Goal: Task Accomplishment & Management: Use online tool/utility

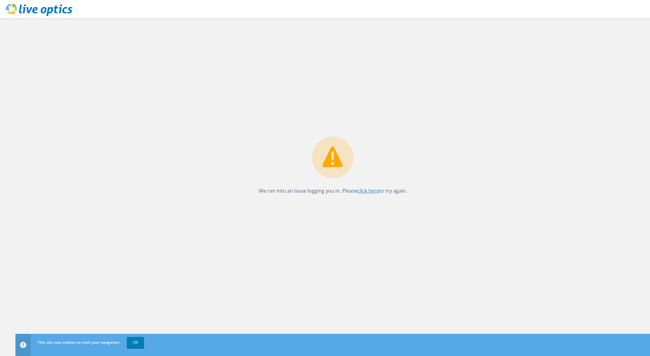
click at [370, 191] on link "click here" at bounding box center [368, 191] width 22 height 7
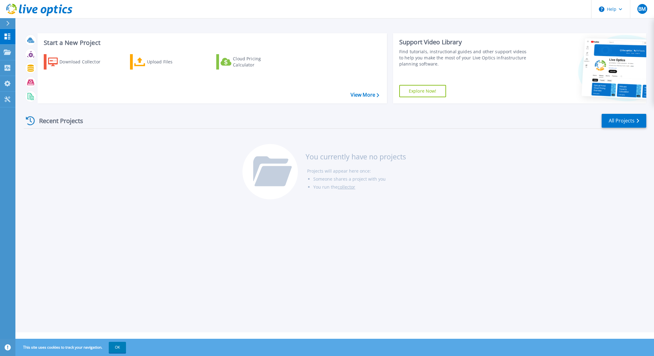
click at [339, 25] on div "Start a New Project Download Collector Upload Files Cloud Pricing Calculator Vi…" at bounding box center [334, 166] width 639 height 333
click at [26, 52] on p "Projects" at bounding box center [24, 53] width 16 height 16
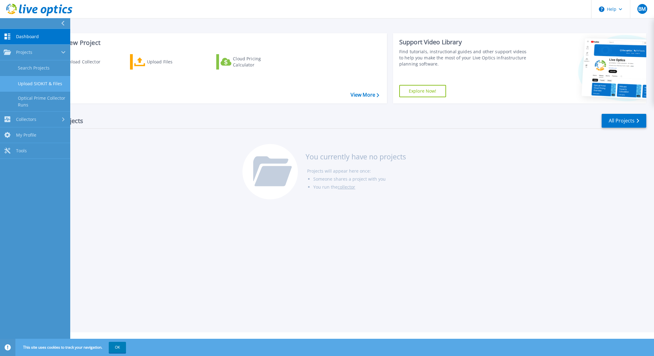
click at [29, 85] on link "Upload SIOKIT & Files" at bounding box center [35, 84] width 70 height 16
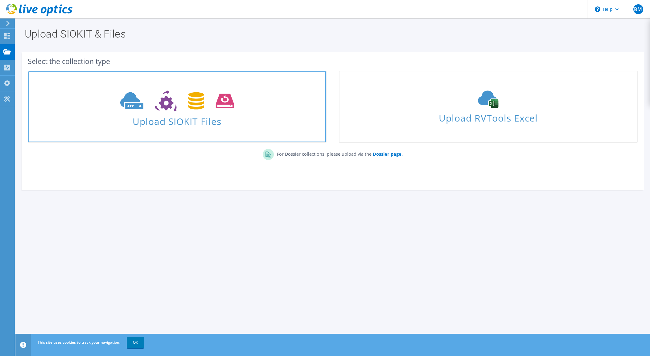
click at [136, 110] on icon at bounding box center [177, 101] width 114 height 21
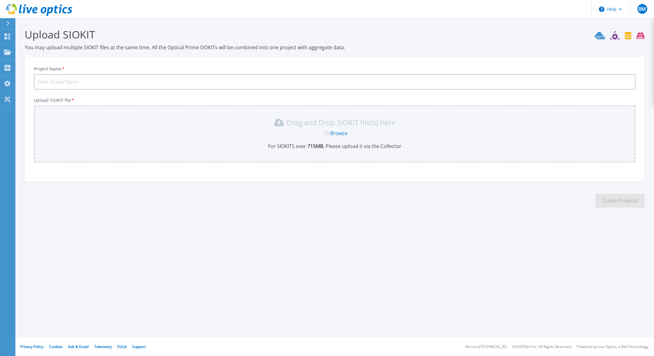
click at [340, 132] on link "Browse" at bounding box center [338, 133] width 17 height 7
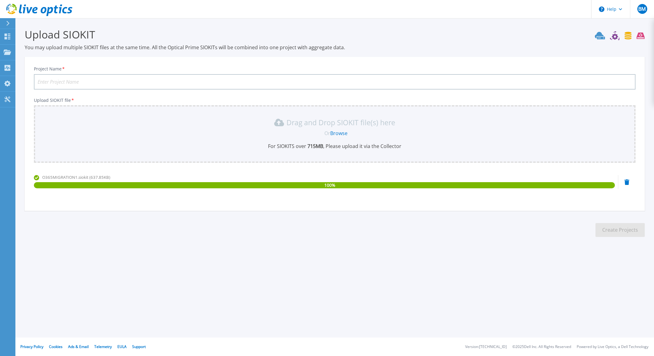
click at [74, 81] on input "Project Name *" at bounding box center [335, 81] width 602 height 15
type input "StorageInvestigation"
click at [621, 231] on button "Create Projects" at bounding box center [620, 230] width 49 height 14
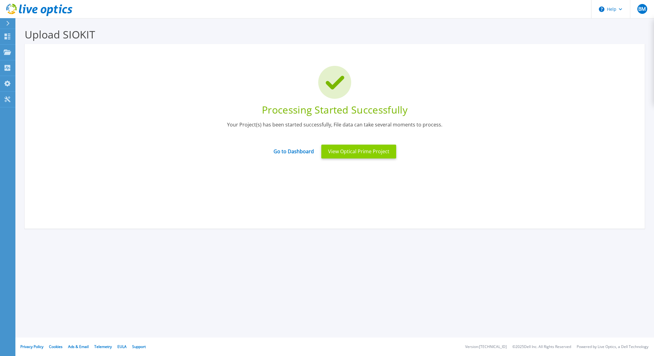
click at [352, 152] on button "View Optical Prime Project" at bounding box center [358, 152] width 75 height 14
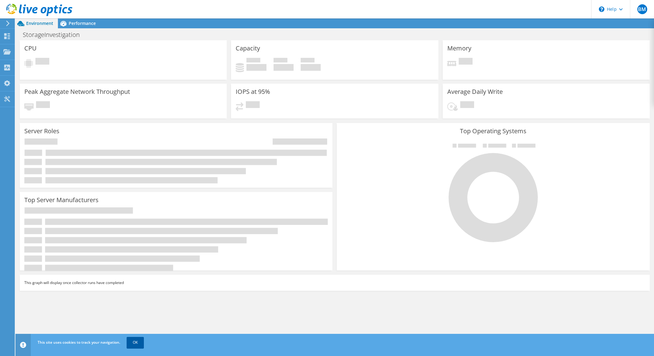
click at [136, 343] on link "OK" at bounding box center [135, 342] width 17 height 11
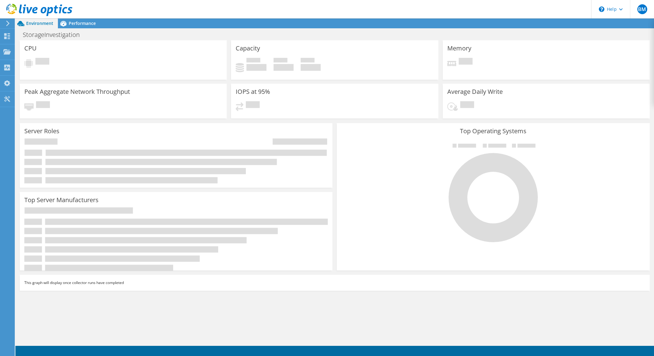
click at [71, 19] on div at bounding box center [36, 10] width 72 height 21
click at [69, 24] on span "Performance" at bounding box center [82, 23] width 27 height 6
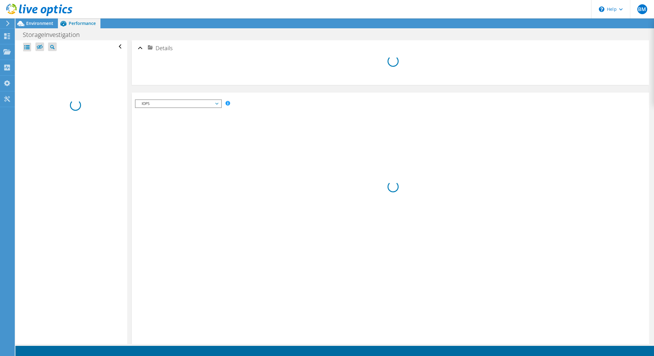
click at [256, 181] on div "IOPS Disk Throughput IO Size Latency Queue Depth CPU Percentage Memory Page Fau…" at bounding box center [390, 226] width 511 height 253
click at [25, 53] on div "Projects" at bounding box center [29, 51] width 30 height 15
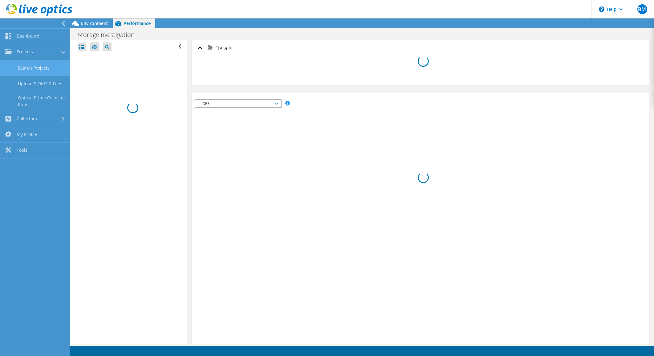
click at [29, 69] on link "Search Projects" at bounding box center [35, 68] width 70 height 16
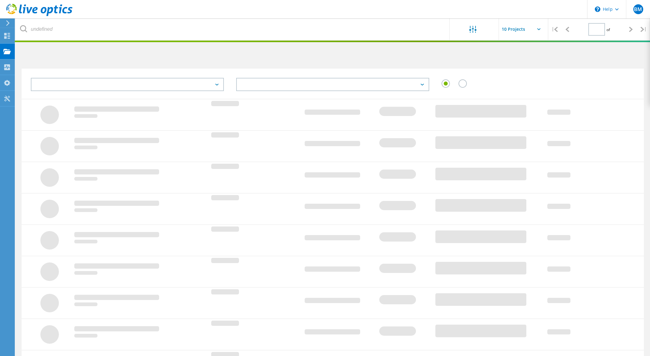
type input "1"
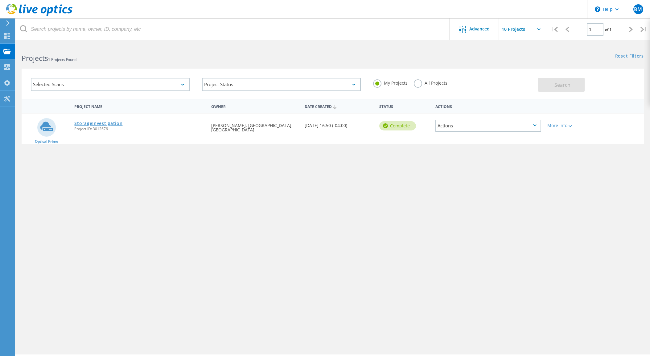
click at [119, 122] on link "StorageInvestigation" at bounding box center [98, 123] width 48 height 4
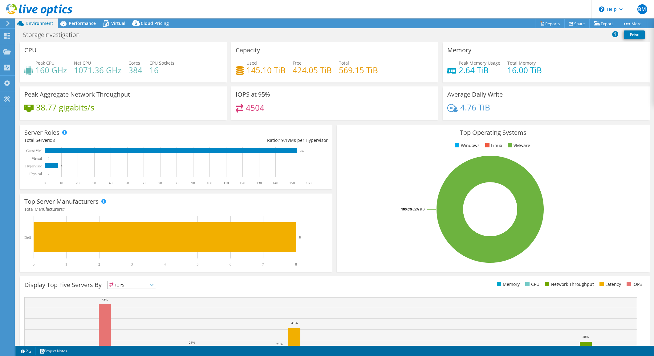
select select "USD"
click at [81, 22] on span "Performance" at bounding box center [82, 23] width 27 height 6
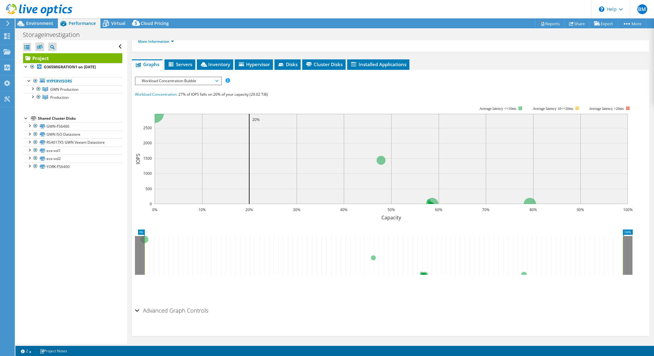
scroll to position [93, 0]
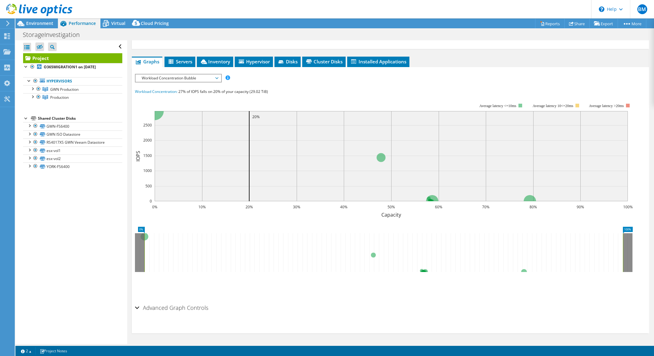
click at [136, 307] on div "Advanced Graph Controls" at bounding box center [390, 308] width 511 height 13
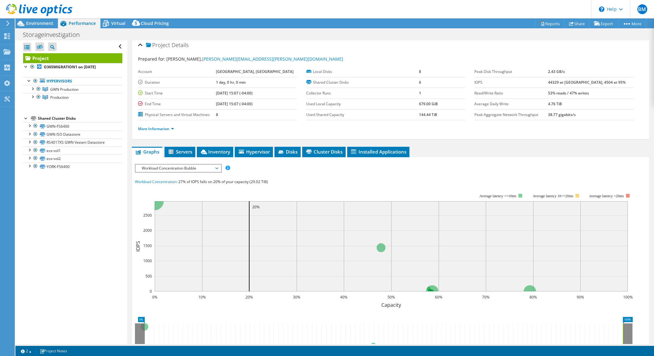
scroll to position [0, 0]
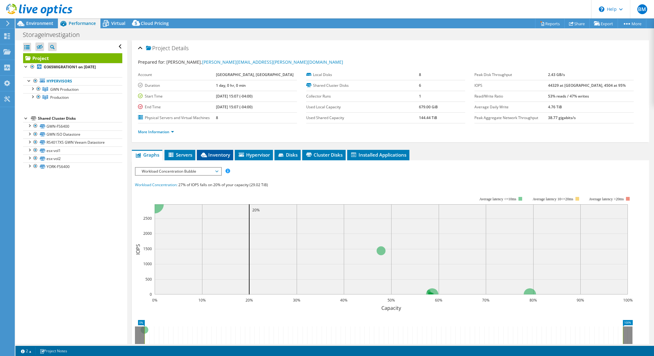
click at [218, 156] on span "Inventory" at bounding box center [215, 155] width 30 height 6
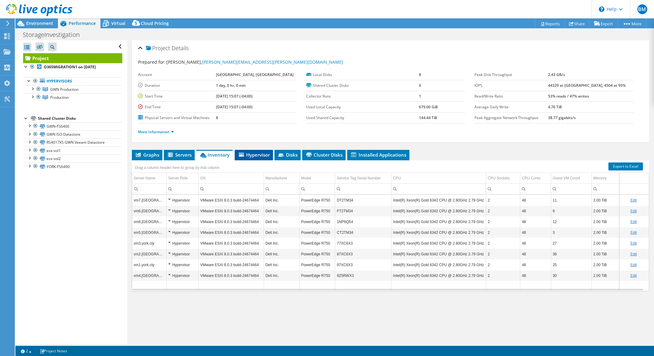
click at [256, 155] on span "Hypervisor" at bounding box center [254, 155] width 32 height 6
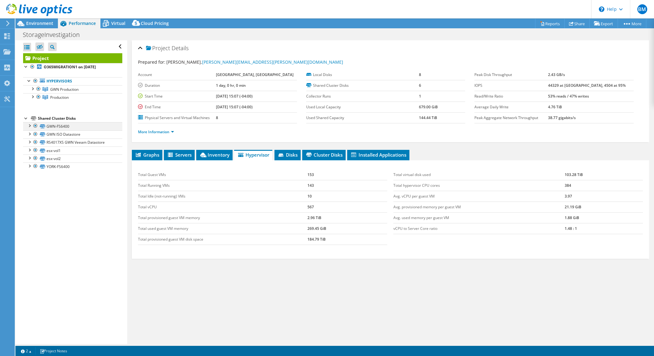
click at [31, 125] on div at bounding box center [29, 125] width 6 height 6
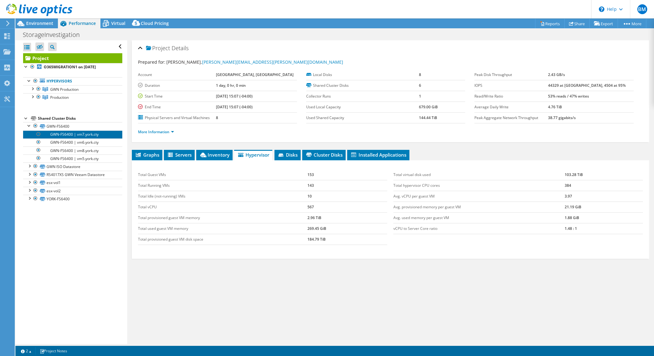
click at [79, 136] on link "GWN-FS6400 | vm7.york.cty" at bounding box center [72, 135] width 99 height 8
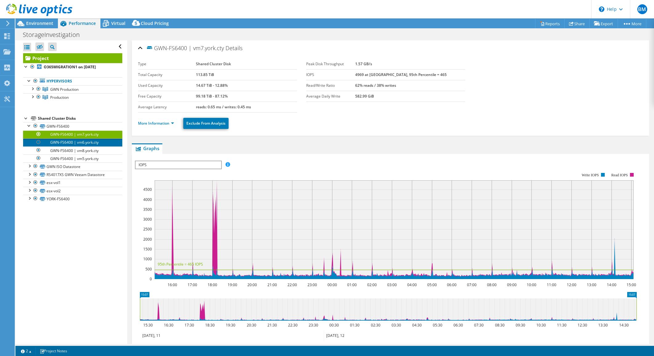
click at [71, 143] on link "GWN-FS6400 | vm6.york.cty" at bounding box center [72, 143] width 99 height 8
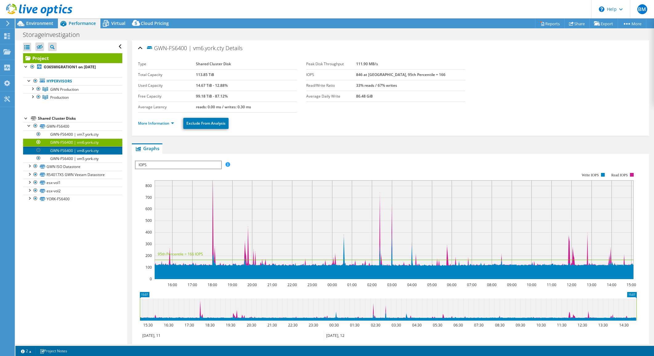
click at [67, 149] on link "GWN-FS6400 | vm8.york.cty" at bounding box center [72, 151] width 99 height 8
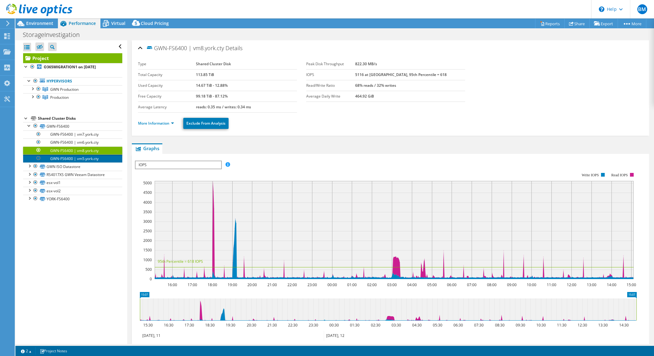
click at [62, 155] on link "GWN-FS6400 | vm5.york.cty" at bounding box center [72, 159] width 99 height 8
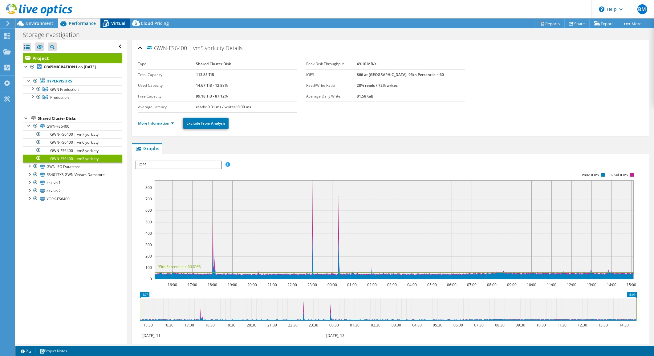
click at [115, 22] on span "Virtual" at bounding box center [118, 23] width 14 height 6
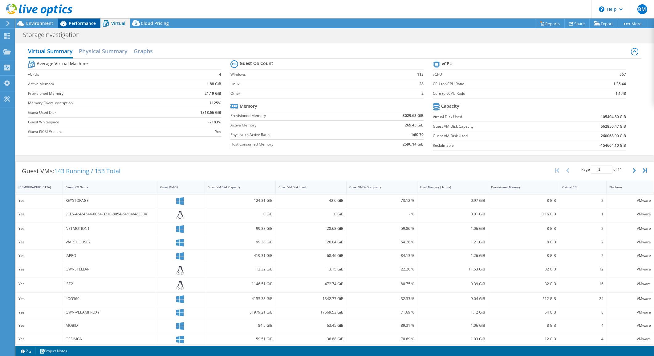
click at [85, 25] on span "Performance" at bounding box center [82, 23] width 27 height 6
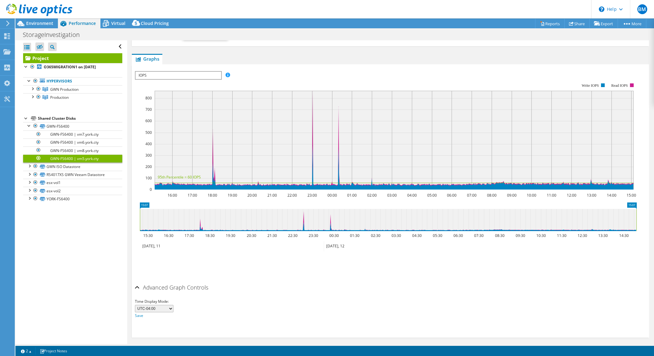
scroll to position [94, 0]
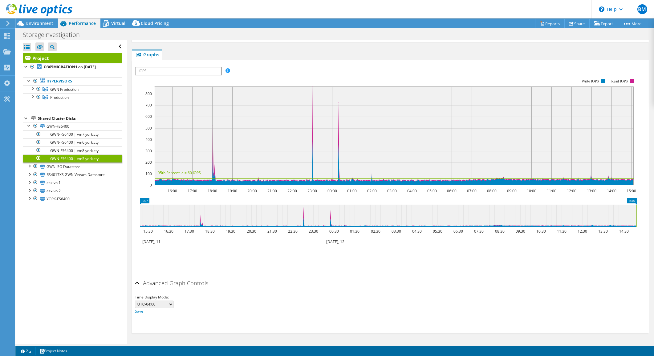
click at [174, 268] on li "Save Zoom" at bounding box center [159, 261] width 49 height 16
click at [205, 74] on span "IOPS" at bounding box center [178, 70] width 85 height 7
click at [192, 89] on li "Disk Throughput" at bounding box center [178, 85] width 85 height 7
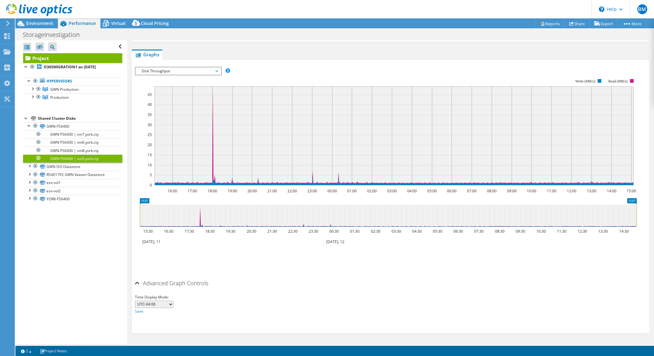
click at [193, 70] on span "Disk Throughput" at bounding box center [178, 70] width 79 height 7
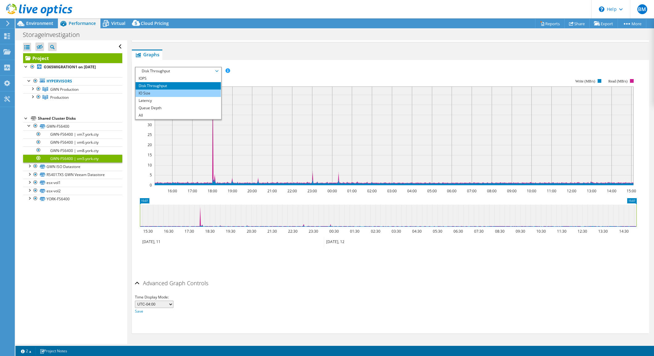
click at [160, 93] on li "IO Size" at bounding box center [178, 93] width 85 height 7
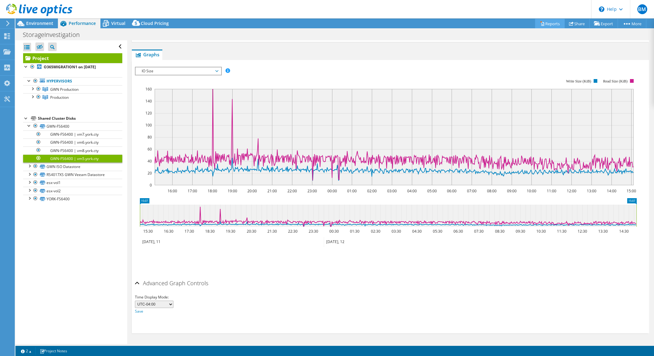
click at [542, 22] on link "Reports" at bounding box center [550, 24] width 30 height 10
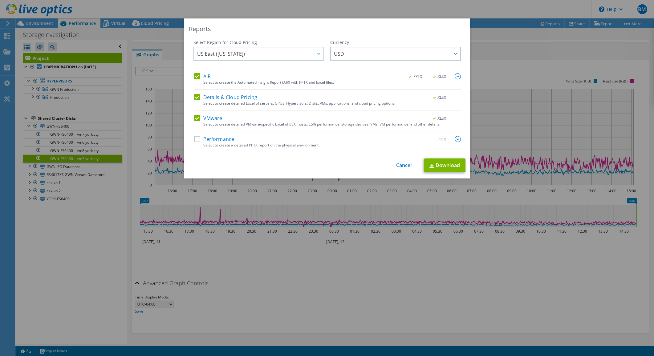
click at [197, 138] on label "Performance" at bounding box center [214, 139] width 40 height 6
click at [0, 0] on input "Performance" at bounding box center [0, 0] width 0 height 0
click at [434, 164] on link "Download" at bounding box center [444, 166] width 41 height 14
click at [535, 49] on div "Reports Select Region for Cloud Pricing Asia Pacific ([GEOGRAPHIC_DATA]) [GEOGR…" at bounding box center [327, 178] width 654 height 320
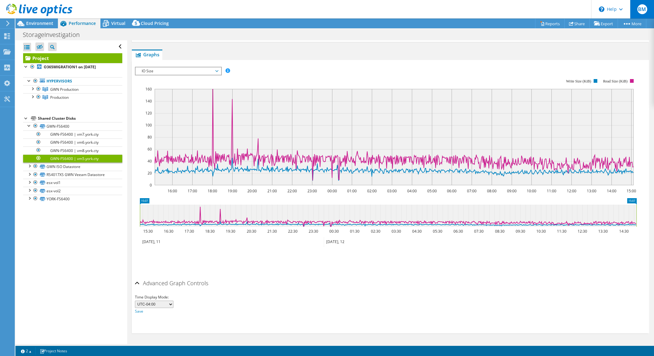
click at [646, 8] on span "BM" at bounding box center [643, 9] width 10 height 10
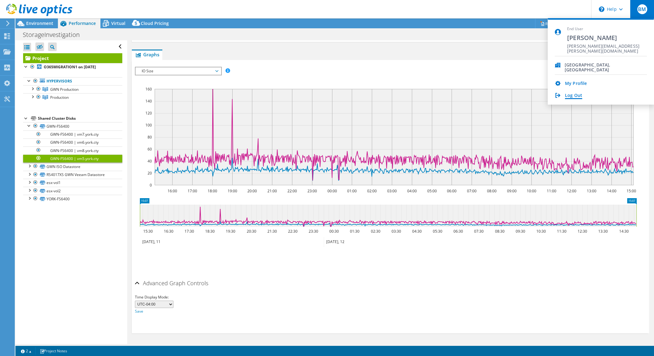
click at [569, 96] on link "Log Out" at bounding box center [573, 96] width 17 height 6
